Goal: Transaction & Acquisition: Subscribe to service/newsletter

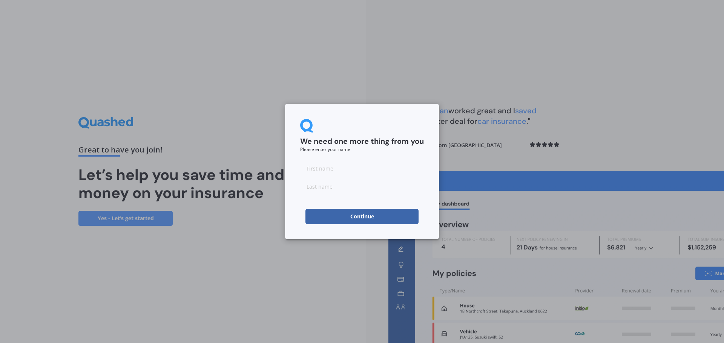
click at [331, 168] on input at bounding box center [362, 168] width 124 height 15
type input "[PERSON_NAME]"
click at [281, 265] on div "We need one more thing from you Please enter your name [PERSON_NAME] Continue" at bounding box center [362, 171] width 724 height 343
click at [372, 218] on button "Continue" at bounding box center [361, 216] width 113 height 15
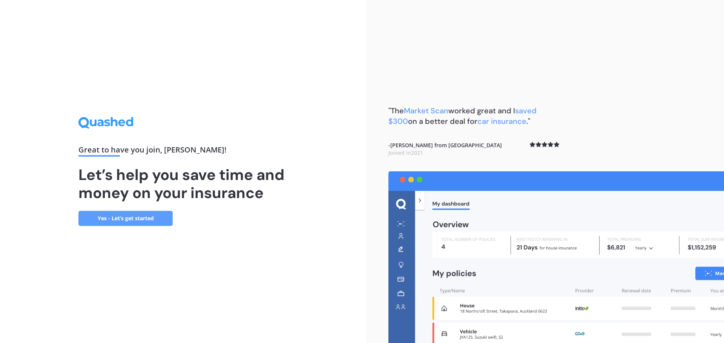
click at [124, 223] on link "Yes - Let’s get started" at bounding box center [125, 218] width 94 height 15
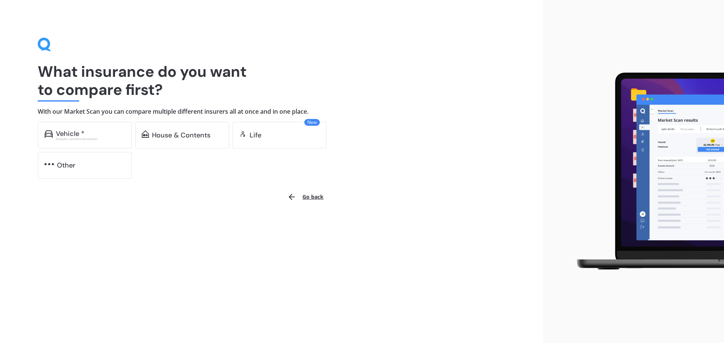
click at [104, 131] on div "Vehicle *" at bounding box center [90, 134] width 69 height 8
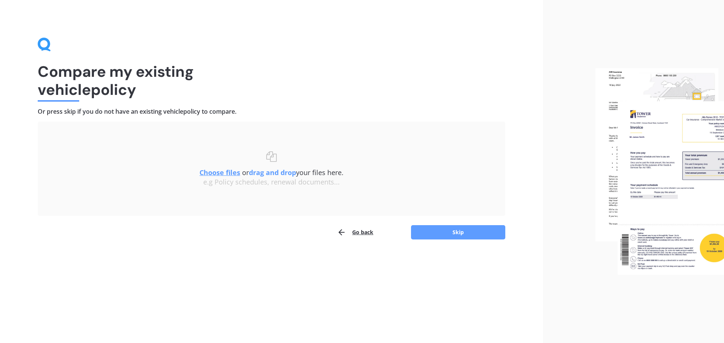
click at [364, 233] on button "Go back" at bounding box center [355, 232] width 36 height 15
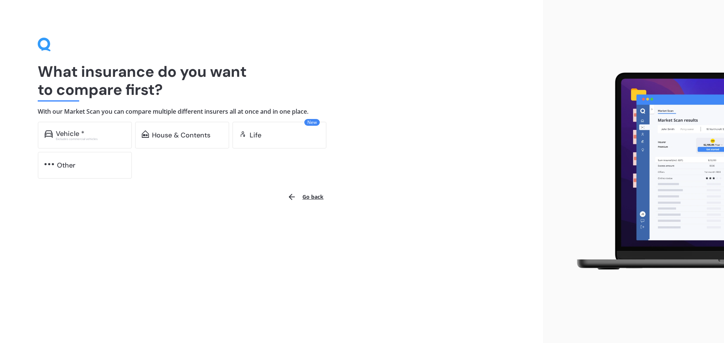
click at [170, 133] on div "House & Contents" at bounding box center [181, 136] width 58 height 8
